Goal: Find specific fact: Find specific fact

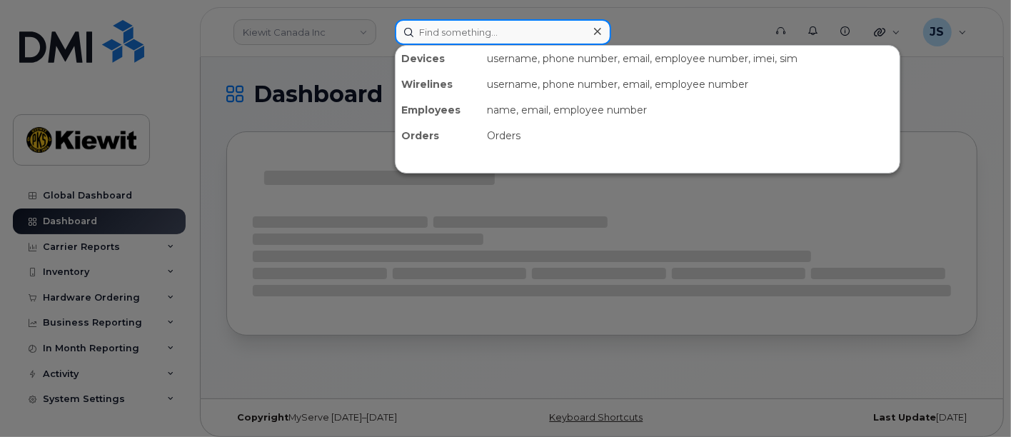
click at [498, 36] on input at bounding box center [503, 32] width 216 height 26
paste input "[PERSON_NAME]"
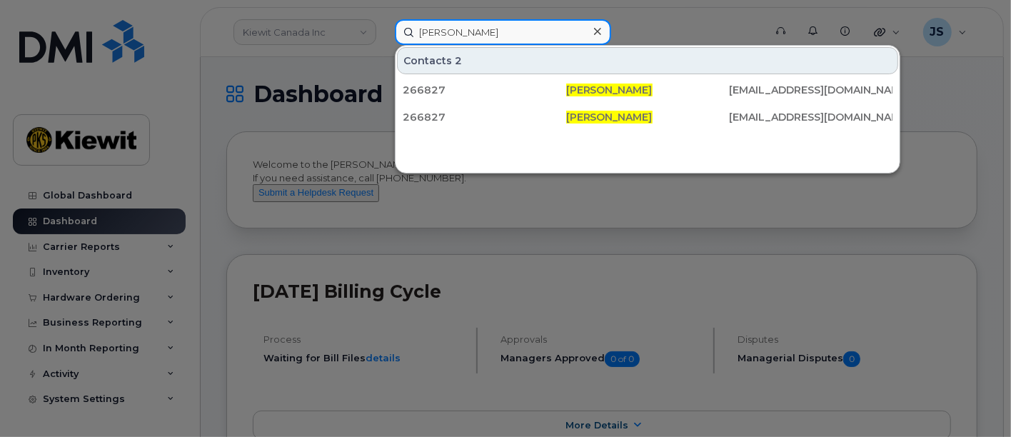
drag, startPoint x: 509, startPoint y: 37, endPoint x: 350, endPoint y: 39, distance: 158.4
click at [383, 39] on div "[PERSON_NAME] Contacts 2 266827 [PERSON_NAME] [PERSON_NAME][EMAIL_ADDRESS][DOMA…" at bounding box center [574, 32] width 383 height 26
paste input "266827"
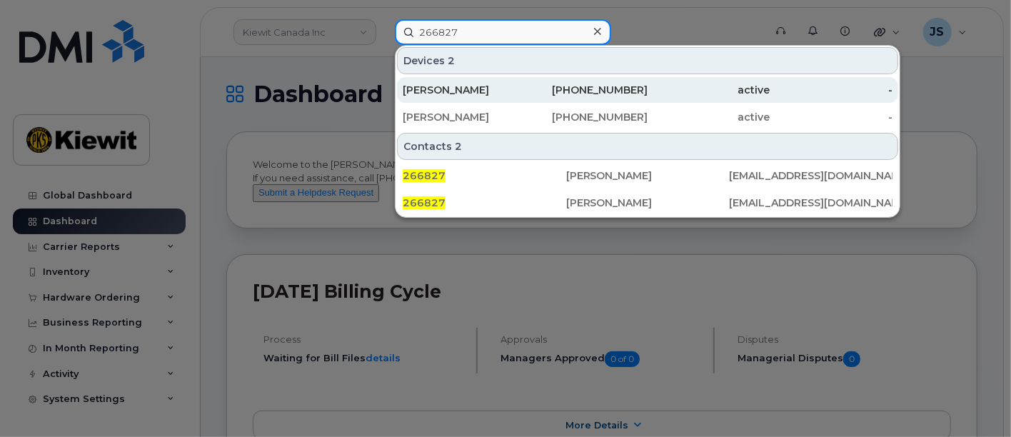
type input "266827"
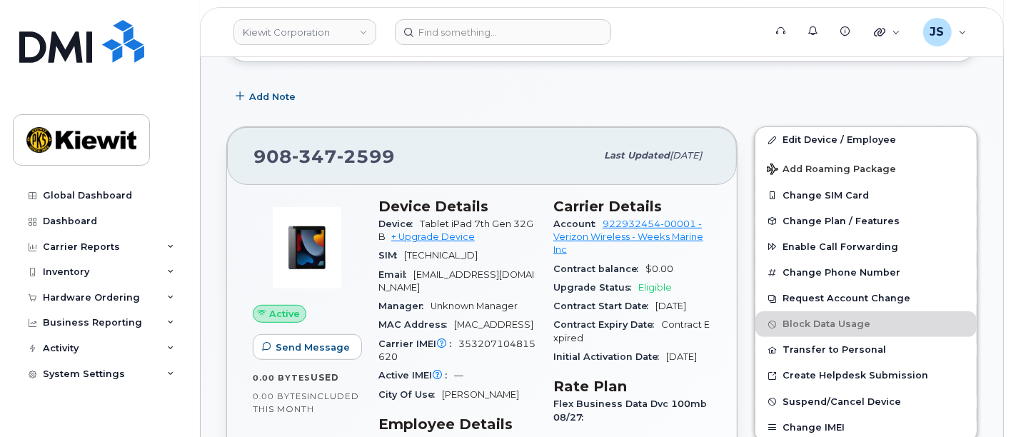
scroll to position [317, 0]
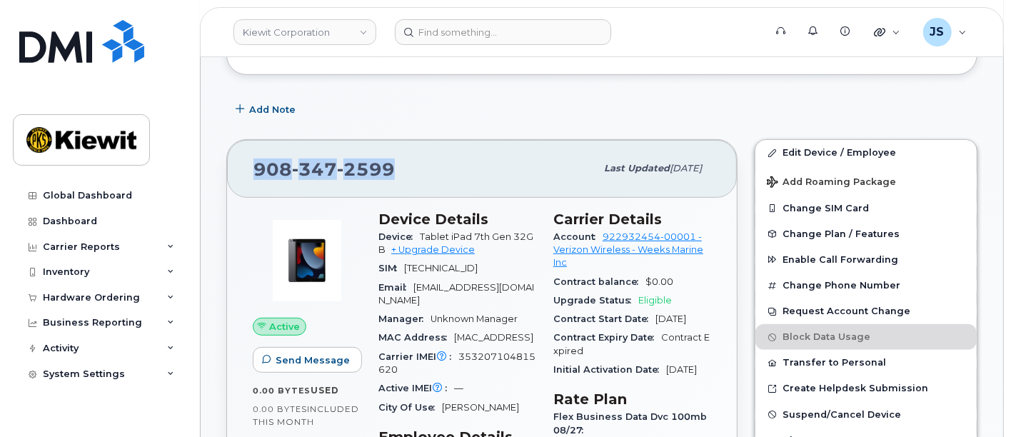
drag, startPoint x: 395, startPoint y: 164, endPoint x: 248, endPoint y: 158, distance: 146.4
click at [248, 158] on div "[PHONE_NUMBER] Last updated [DATE]" at bounding box center [482, 168] width 510 height 57
drag, startPoint x: 472, startPoint y: 231, endPoint x: 422, endPoint y: 237, distance: 50.3
click at [422, 237] on span "Tablet iPad 7th Gen 32GB" at bounding box center [455, 243] width 155 height 24
click at [452, 237] on span "Tablet iPad 7th Gen 32GB" at bounding box center [455, 243] width 155 height 24
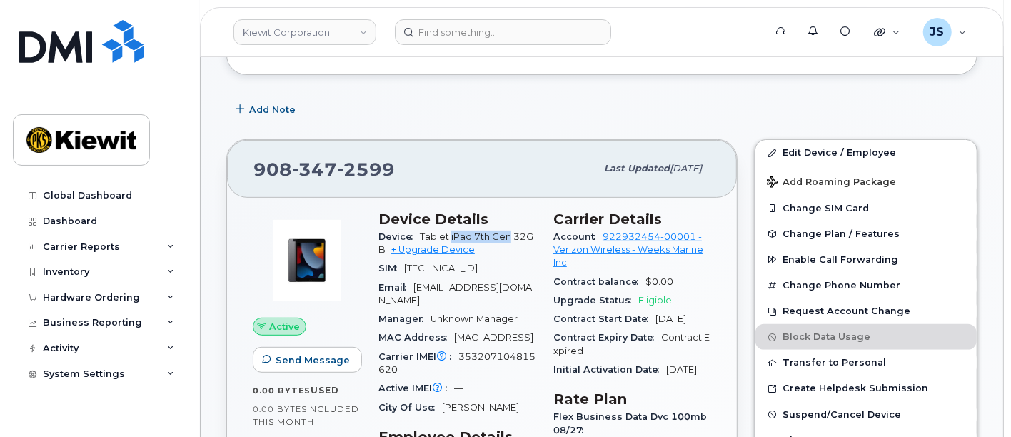
drag, startPoint x: 510, startPoint y: 234, endPoint x: 450, endPoint y: 236, distance: 60.0
click at [450, 236] on span "Tablet iPad 7th Gen 32GB" at bounding box center [455, 243] width 155 height 24
copy span "iPad 7th Gen"
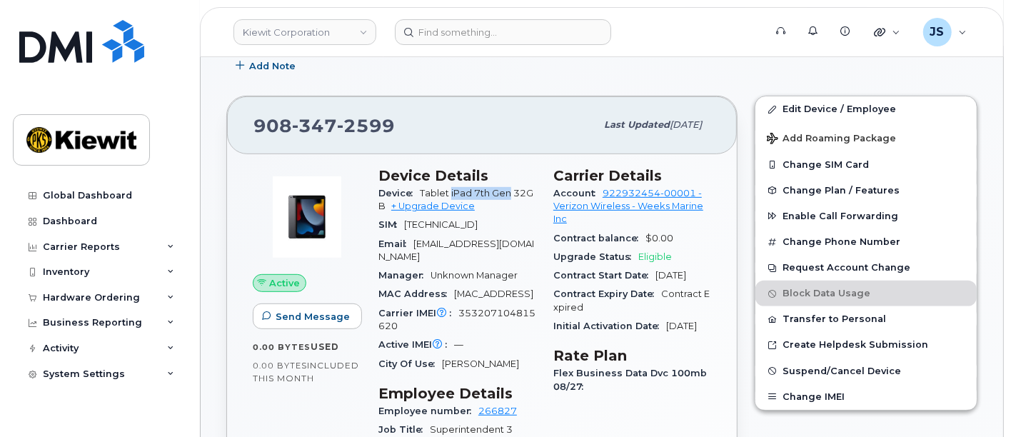
scroll to position [396, 0]
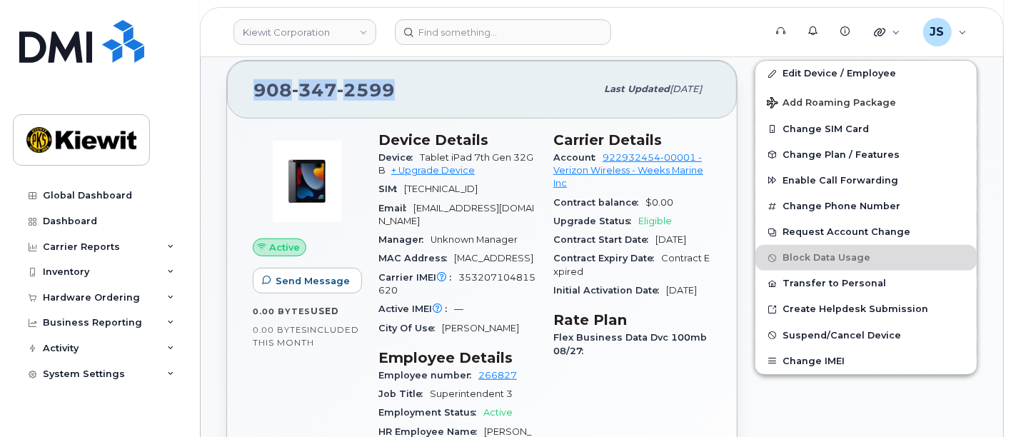
drag, startPoint x: 390, startPoint y: 86, endPoint x: 246, endPoint y: 88, distance: 143.5
click at [246, 88] on div "[PHONE_NUMBER] Last updated [DATE]" at bounding box center [482, 89] width 510 height 57
copy span "[PHONE_NUMBER]"
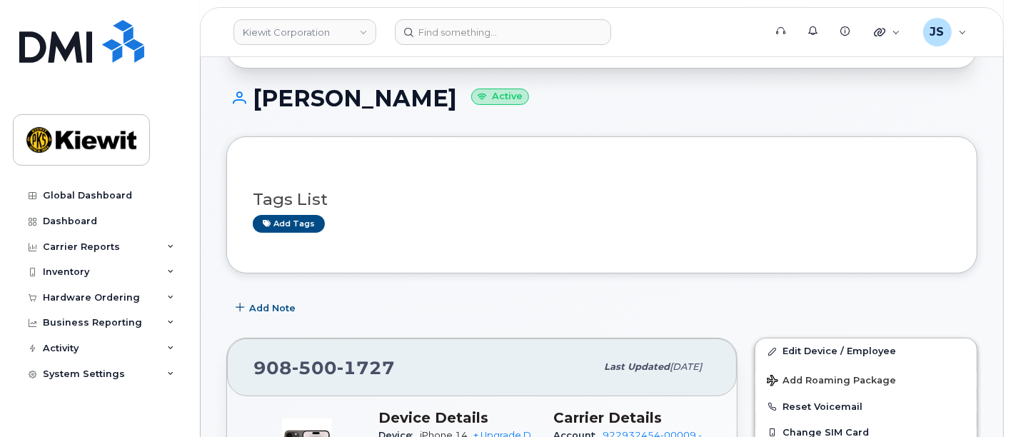
scroll to position [238, 0]
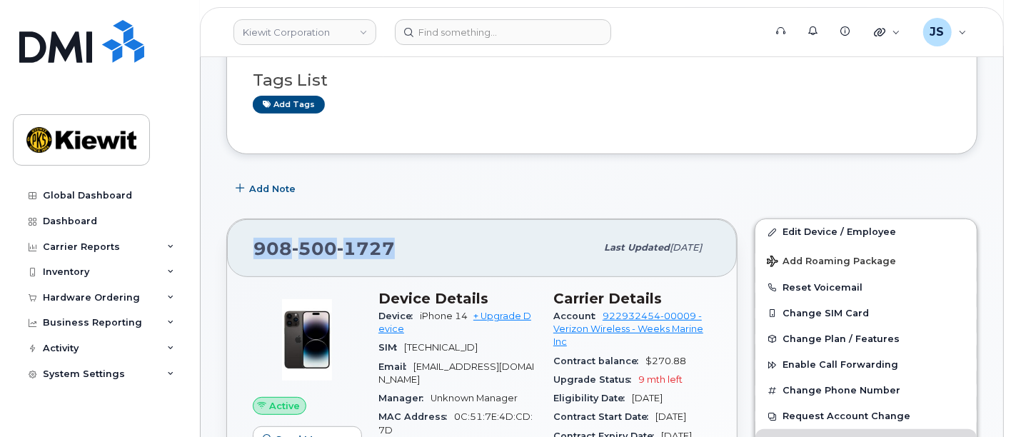
drag, startPoint x: 395, startPoint y: 248, endPoint x: 250, endPoint y: 245, distance: 145.6
click at [250, 245] on div "908 500 1727 Last updated Sep 05, 2025" at bounding box center [482, 247] width 510 height 57
copy span "908 500 1727"
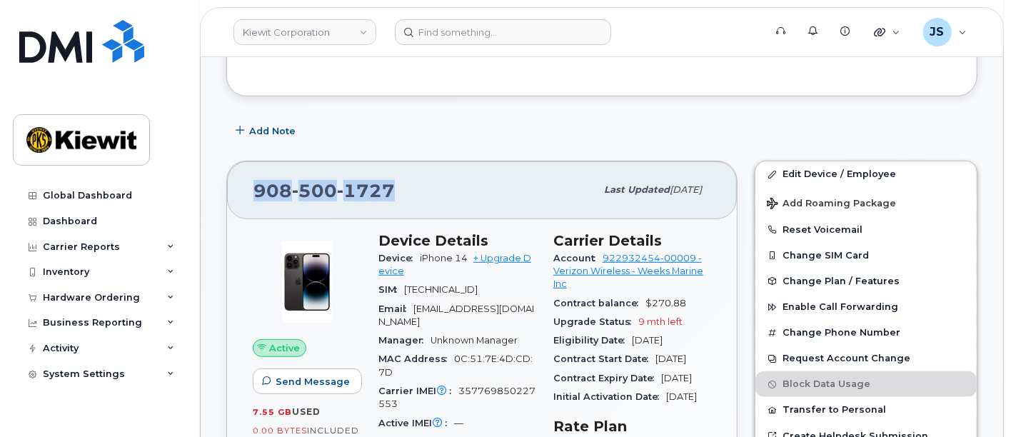
scroll to position [317, 0]
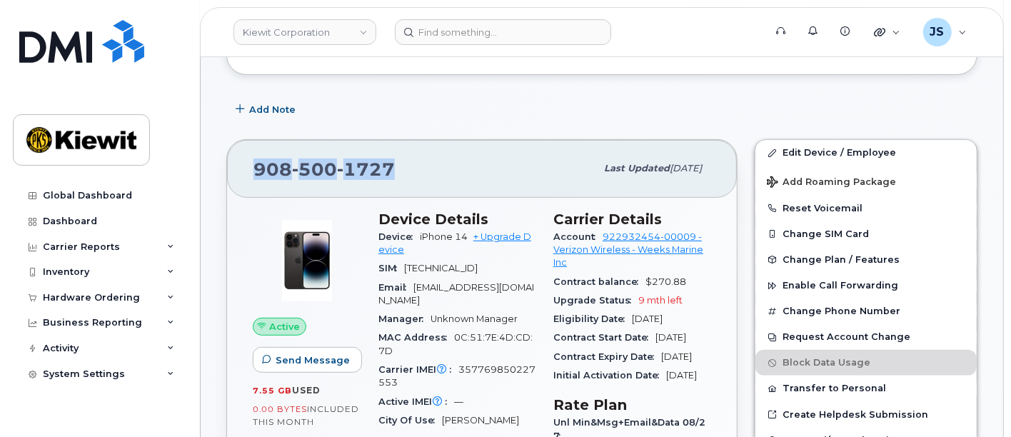
drag, startPoint x: 471, startPoint y: 236, endPoint x: 415, endPoint y: 237, distance: 55.7
click at [415, 237] on div "Device iPhone 14 + Upgrade Device" at bounding box center [457, 244] width 158 height 32
copy span "iPhone 14"
drag, startPoint x: 407, startPoint y: 168, endPoint x: 232, endPoint y: 165, distance: 175.6
click at [232, 165] on div "908 500 1727 Last updated Sep 05, 2025" at bounding box center [482, 168] width 510 height 57
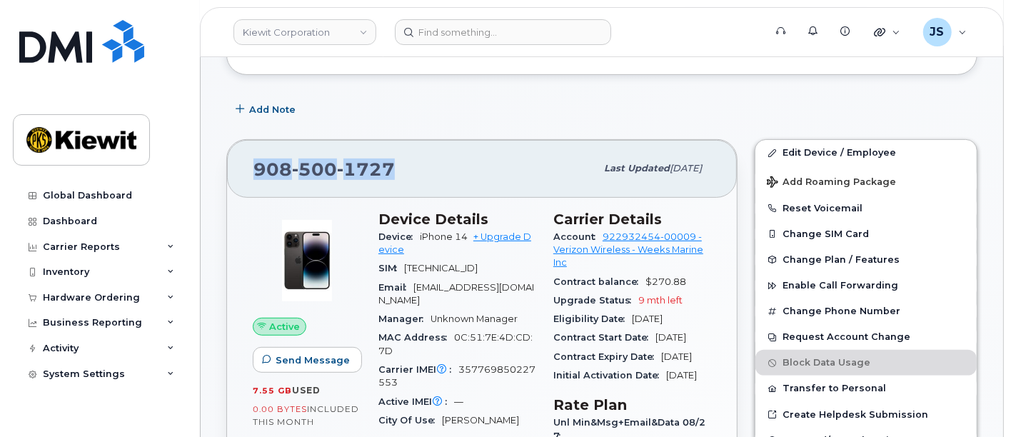
copy span "908 500 1727"
